Goal: Task Accomplishment & Management: Manage account settings

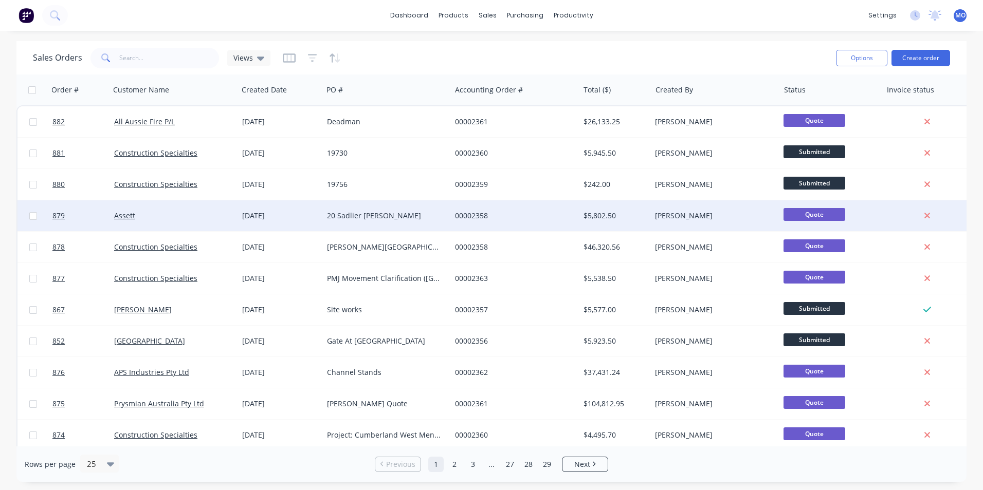
click at [240, 216] on div "[DATE]" at bounding box center [280, 216] width 85 height 31
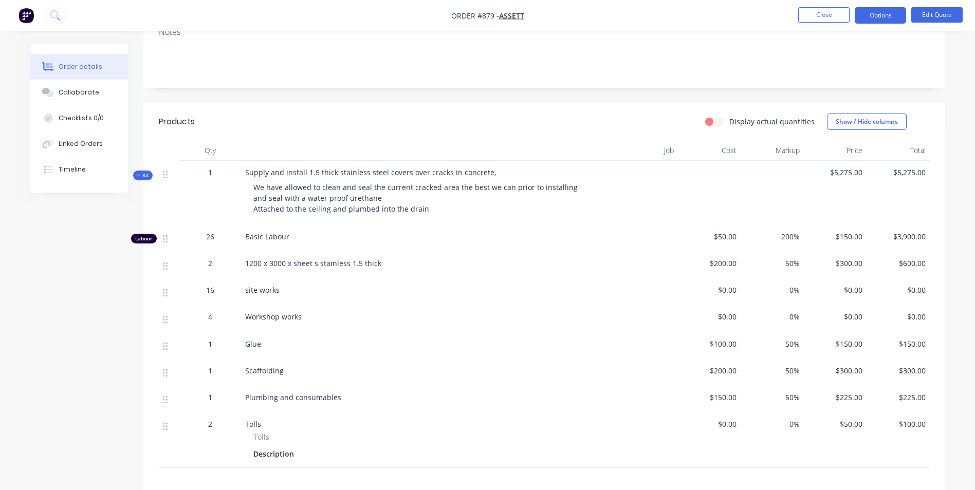
scroll to position [206, 0]
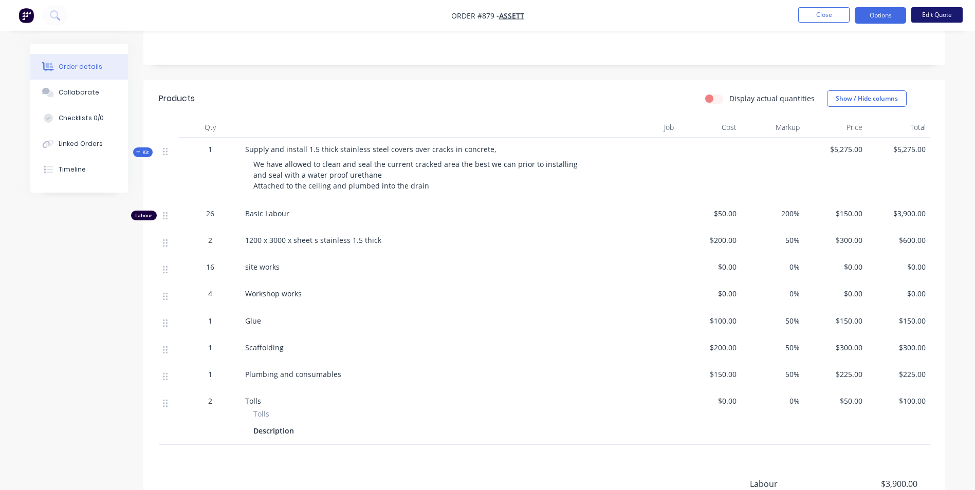
click at [924, 20] on button "Edit Quote" at bounding box center [937, 14] width 51 height 15
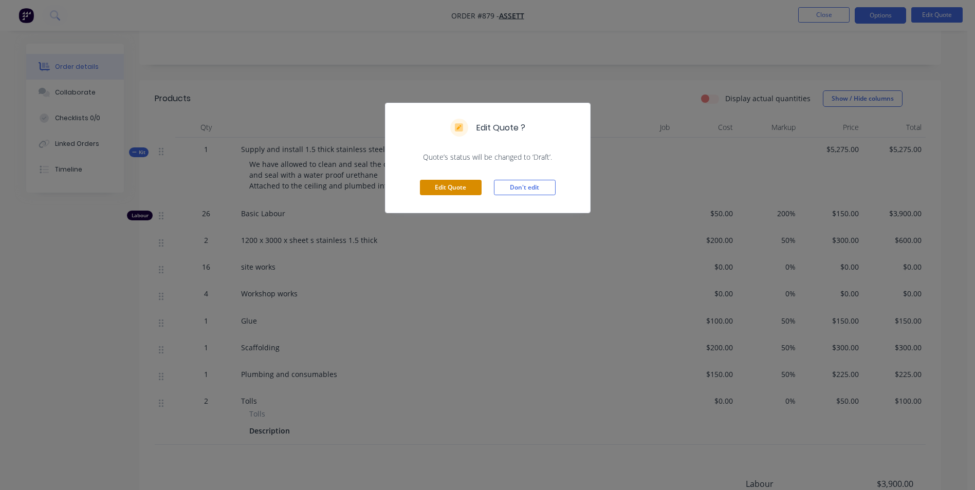
click at [437, 191] on button "Edit Quote" at bounding box center [451, 187] width 62 height 15
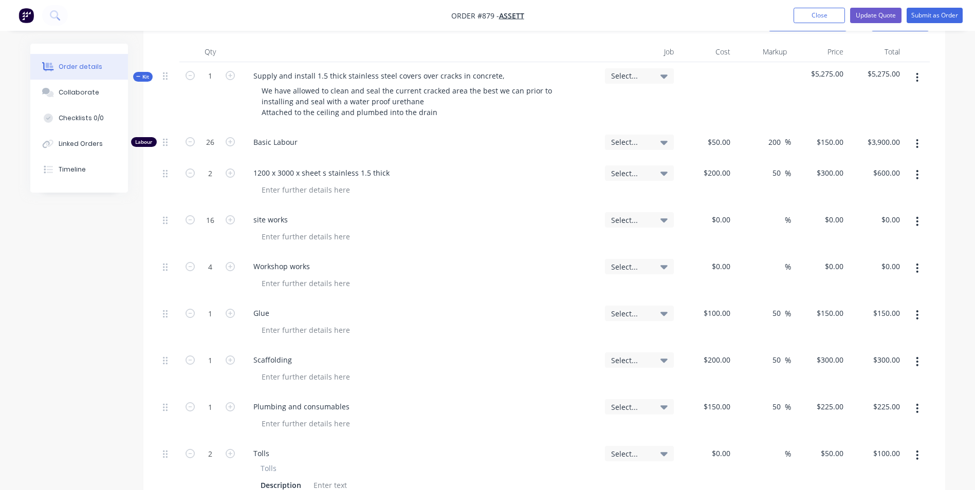
scroll to position [308, 0]
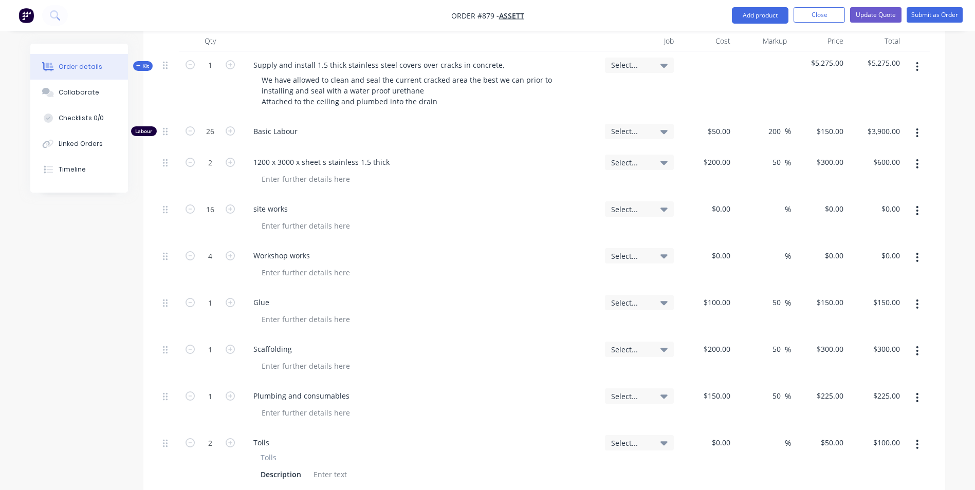
click at [918, 299] on icon "button" at bounding box center [917, 304] width 3 height 11
click at [857, 386] on div "Delete" at bounding box center [881, 393] width 79 height 15
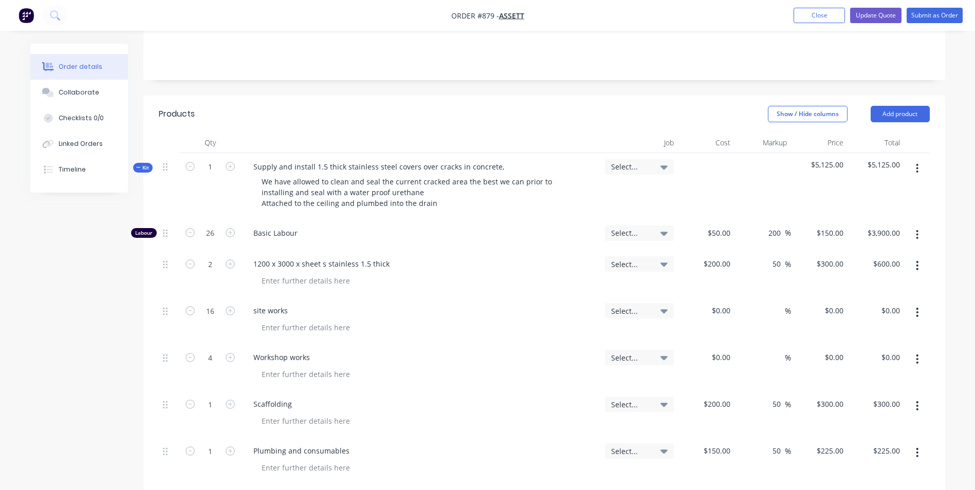
scroll to position [258, 0]
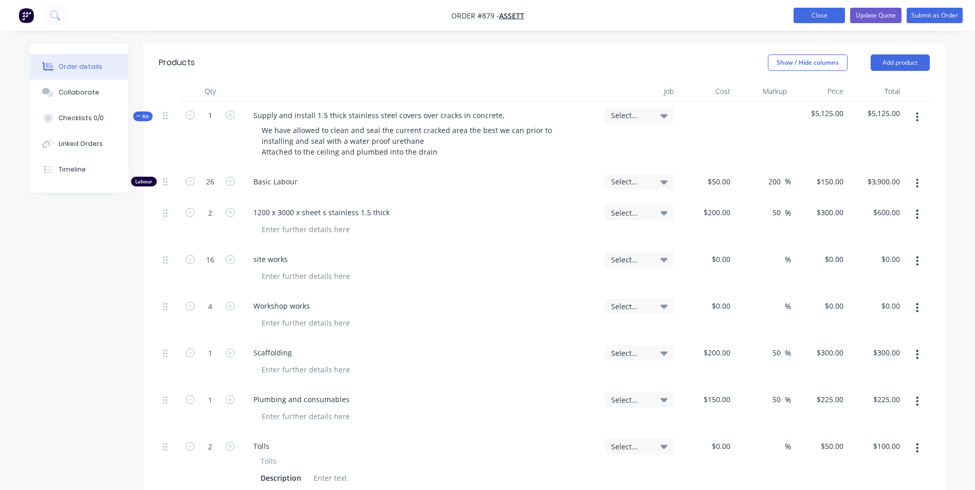
click at [832, 17] on button "Close" at bounding box center [819, 15] width 51 height 15
